Goal: Find specific page/section: Find specific page/section

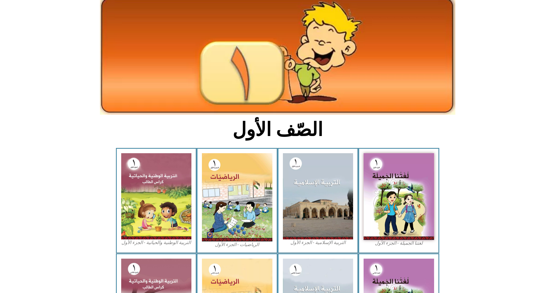
scroll to position [85, 0]
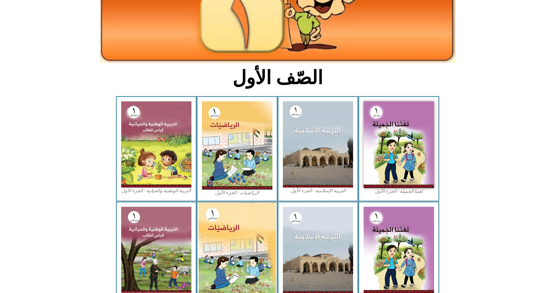
click at [228, 227] on img at bounding box center [237, 251] width 78 height 96
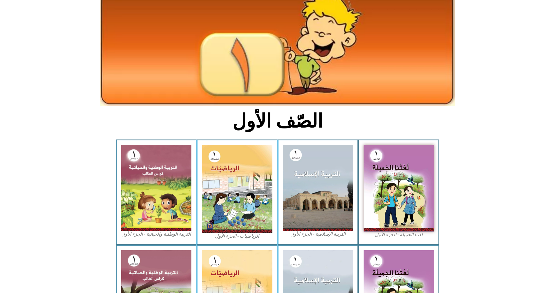
scroll to position [0, 0]
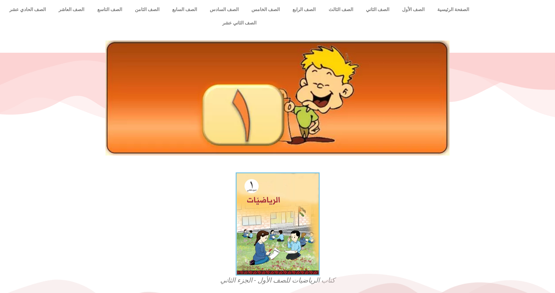
scroll to position [175, 0]
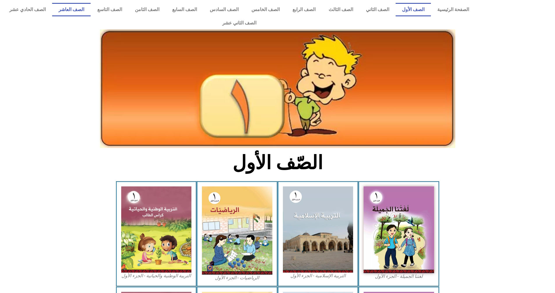
click at [91, 5] on link "الصف العاشر" at bounding box center [71, 9] width 38 height 13
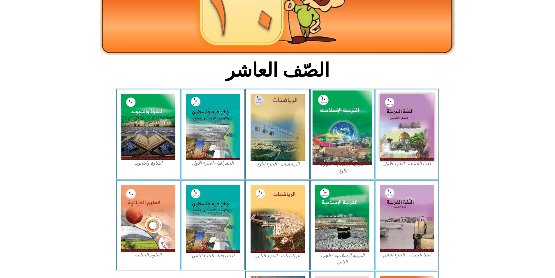
scroll to position [117, 0]
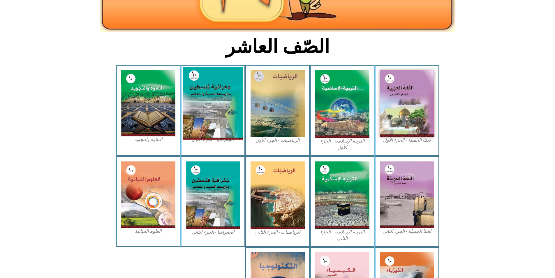
click at [221, 89] on img at bounding box center [213, 103] width 60 height 73
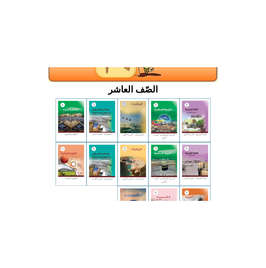
scroll to position [116, 0]
